Goal: Task Accomplishment & Management: Manage account settings

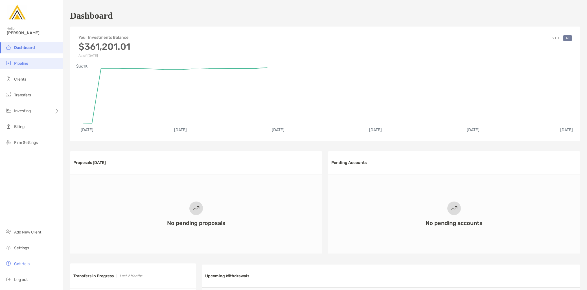
click at [35, 67] on li "Pipeline" at bounding box center [31, 63] width 63 height 11
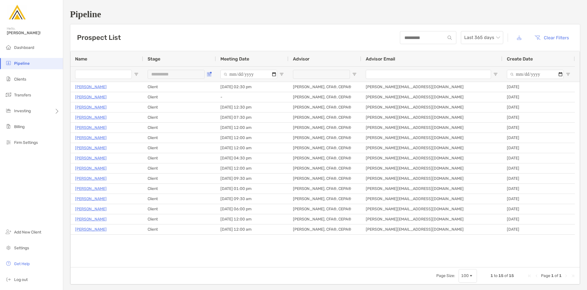
click at [210, 72] on button "Open Filter Menu" at bounding box center [209, 74] width 5 height 5
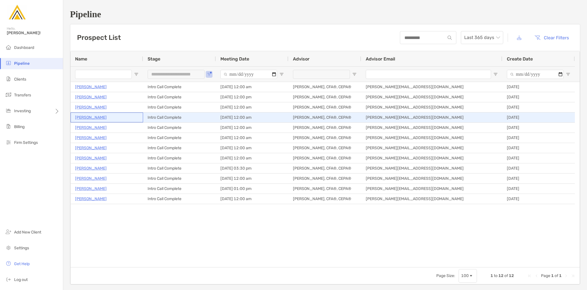
click at [93, 118] on p "Adnan Nafa" at bounding box center [91, 117] width 32 height 7
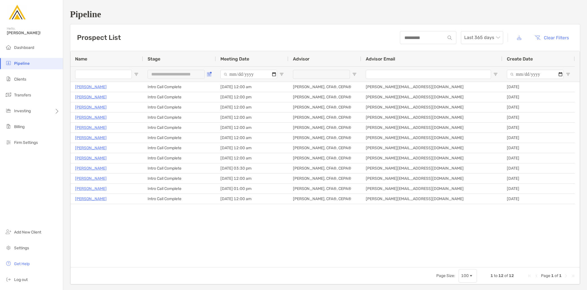
click at [211, 73] on button "Open Filter Menu" at bounding box center [209, 74] width 5 height 5
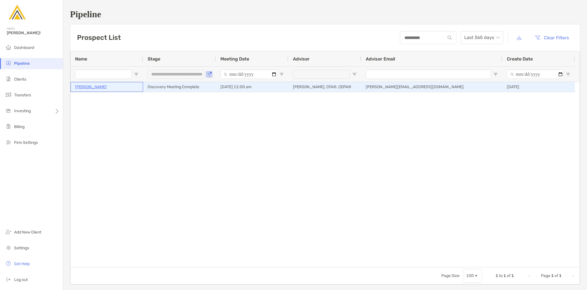
click at [86, 84] on p "Stephanie Siek" at bounding box center [91, 86] width 32 height 7
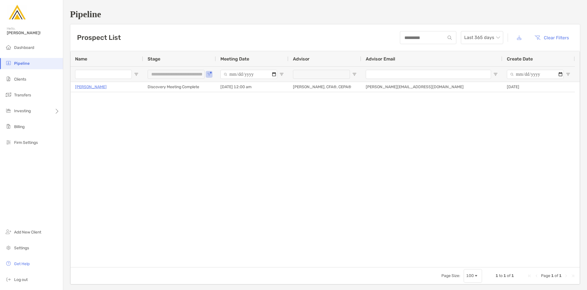
click at [38, 63] on li "Pipeline" at bounding box center [31, 63] width 63 height 11
click at [21, 62] on span "Pipeline" at bounding box center [22, 63] width 16 height 5
click at [207, 73] on span "Open Filter Menu" at bounding box center [209, 74] width 5 height 5
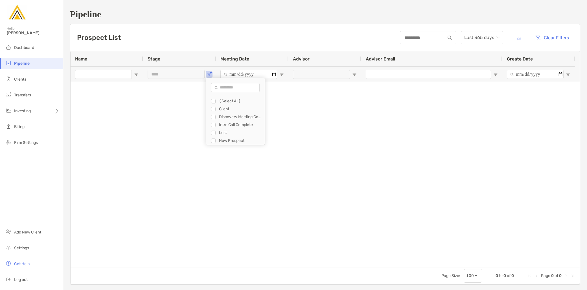
type input "**********"
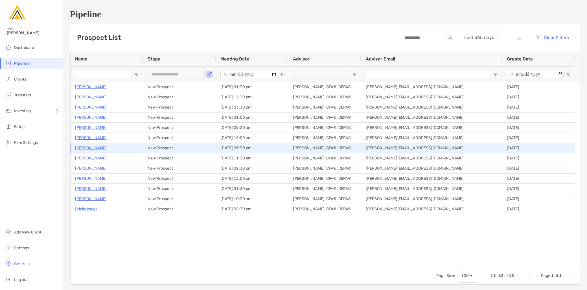
click at [90, 149] on p "Amelia Kahn" at bounding box center [91, 147] width 32 height 7
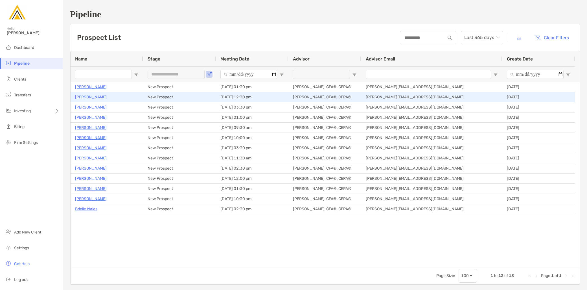
click at [87, 97] on p "[PERSON_NAME]" at bounding box center [91, 96] width 32 height 7
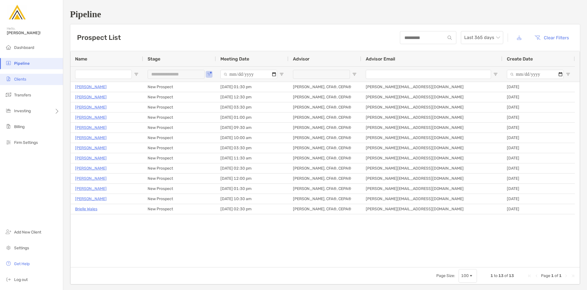
click at [26, 78] on span "Clients" at bounding box center [20, 79] width 12 height 5
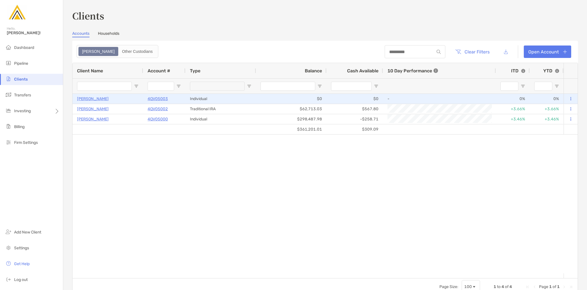
click at [84, 101] on p "Kayyden Kashier" at bounding box center [93, 98] width 32 height 7
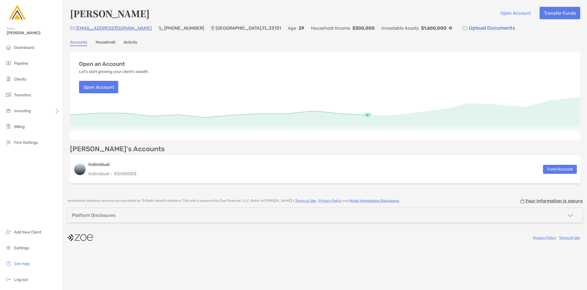
click at [136, 41] on link "Activity" at bounding box center [131, 43] width 14 height 6
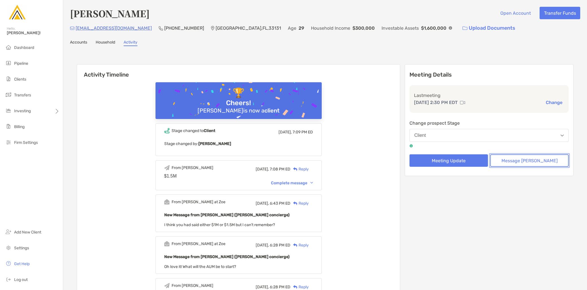
click at [518, 160] on button "Message Zoe" at bounding box center [529, 160] width 78 height 12
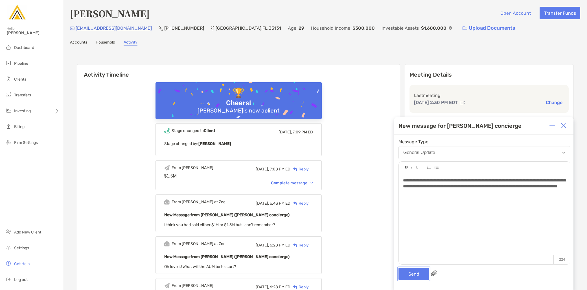
click at [409, 278] on button "Send" at bounding box center [414, 273] width 31 height 12
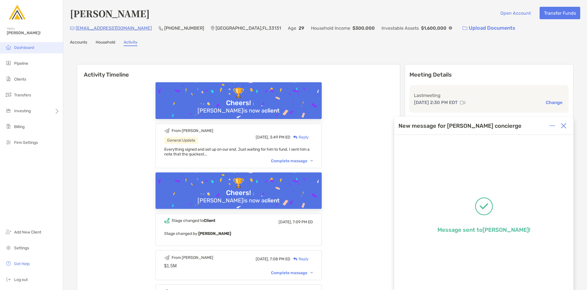
click at [32, 47] on span "Dashboard" at bounding box center [24, 47] width 20 height 5
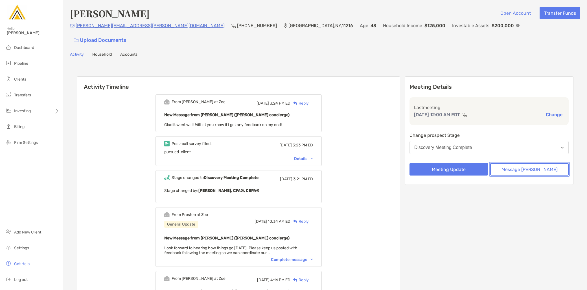
click at [511, 163] on button "Message [PERSON_NAME]" at bounding box center [529, 169] width 78 height 12
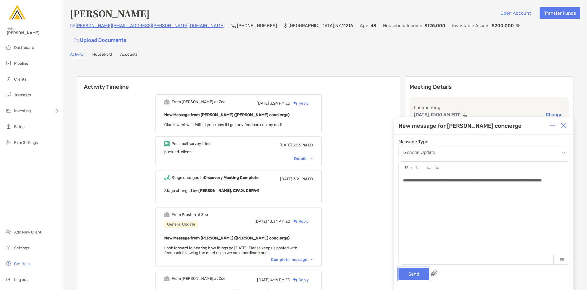
click at [420, 273] on button "Send" at bounding box center [414, 273] width 31 height 12
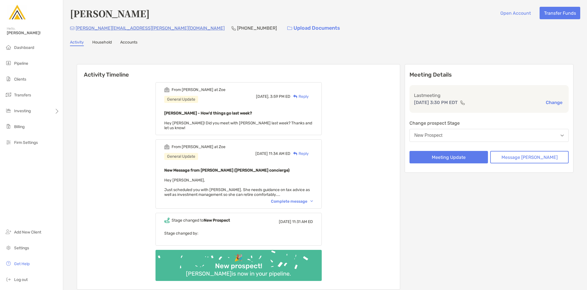
click at [482, 135] on button "New Prospect" at bounding box center [489, 135] width 159 height 13
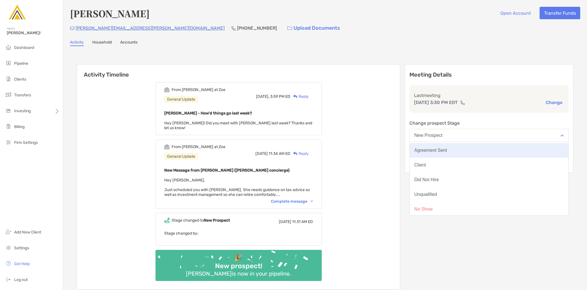
scroll to position [44, 0]
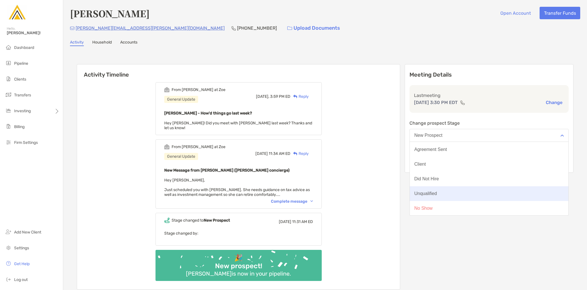
click at [459, 197] on button "Unqualified" at bounding box center [489, 193] width 159 height 15
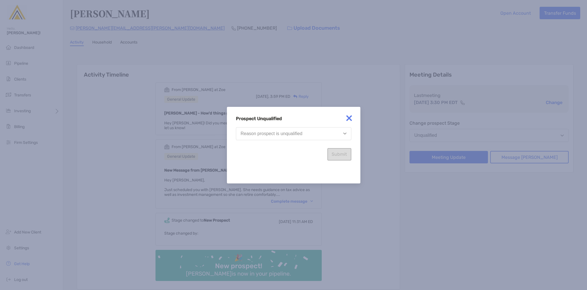
click at [273, 136] on div "Reason prospect is unqualified" at bounding box center [272, 133] width 62 height 5
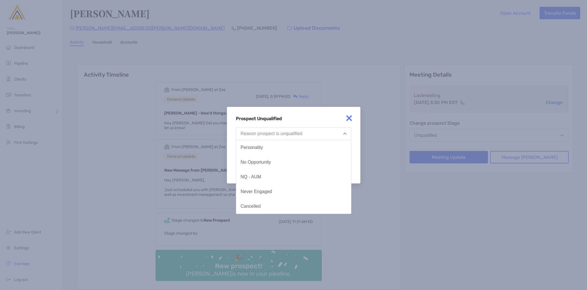
click at [351, 118] on img at bounding box center [349, 117] width 11 height 11
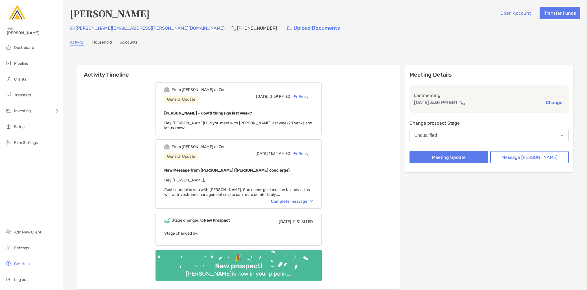
click at [467, 134] on button "Unqualified" at bounding box center [489, 135] width 159 height 13
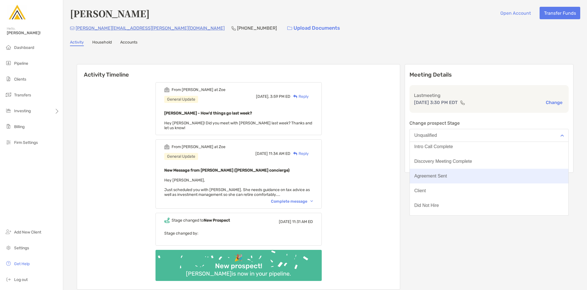
scroll to position [31, 0]
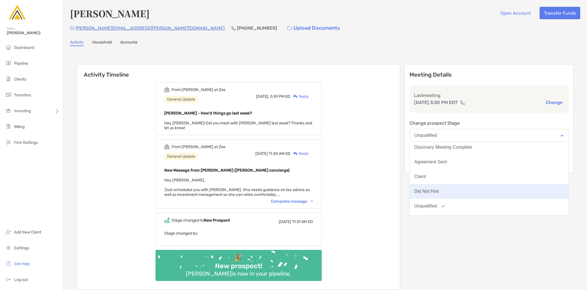
click at [476, 189] on button "Did Not Hire" at bounding box center [489, 191] width 159 height 15
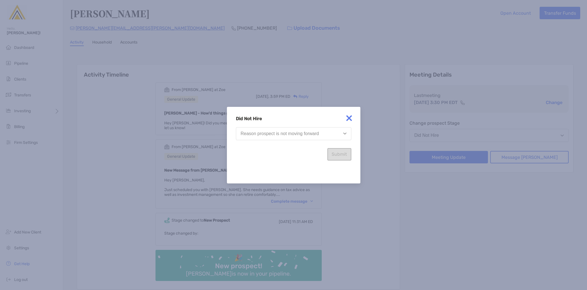
click at [305, 132] on div "Reason prospect is not moving forward" at bounding box center [280, 133] width 78 height 5
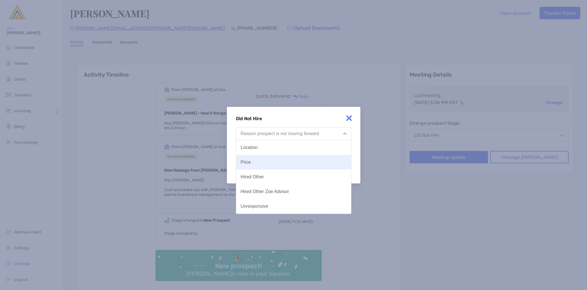
click at [281, 158] on button "Price" at bounding box center [293, 162] width 115 height 15
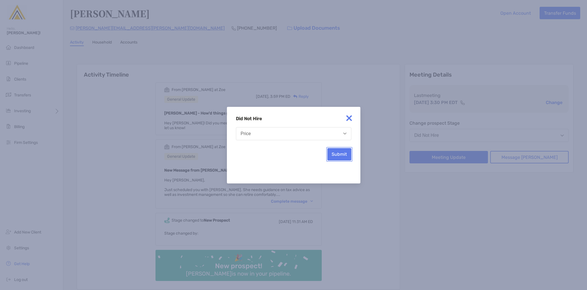
click at [335, 155] on button "Submit" at bounding box center [340, 154] width 24 height 12
